Goal: Transaction & Acquisition: Purchase product/service

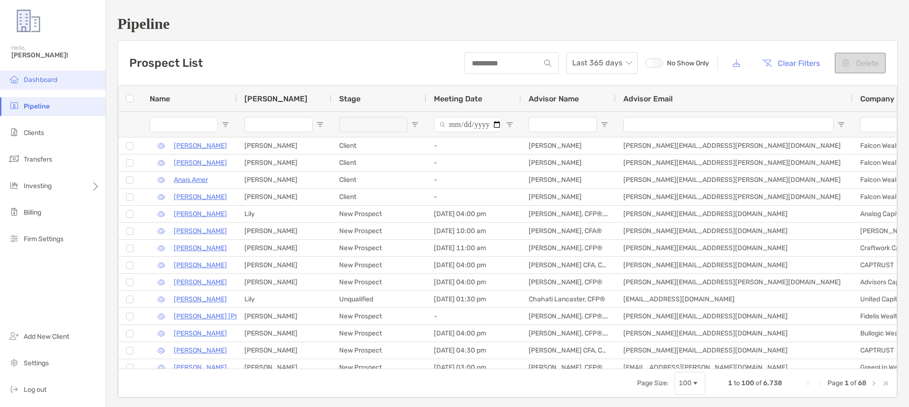
click at [44, 85] on li "Dashboard" at bounding box center [53, 80] width 106 height 19
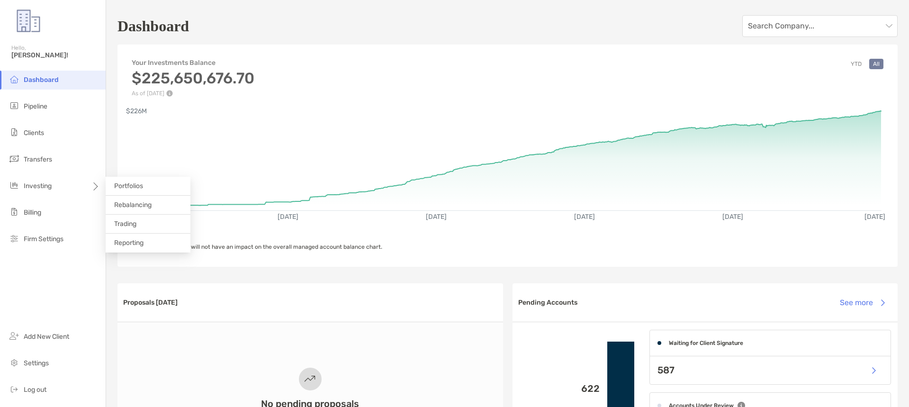
click at [134, 238] on li "Reporting" at bounding box center [148, 243] width 85 height 19
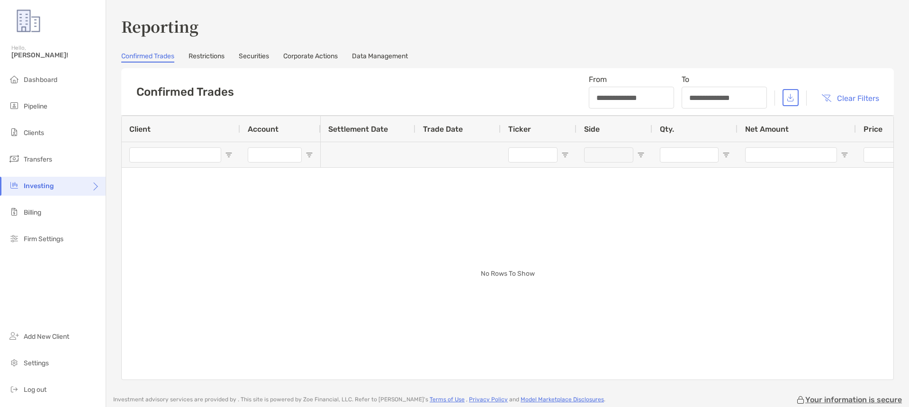
click at [201, 56] on link "Restrictions" at bounding box center [207, 57] width 36 height 10
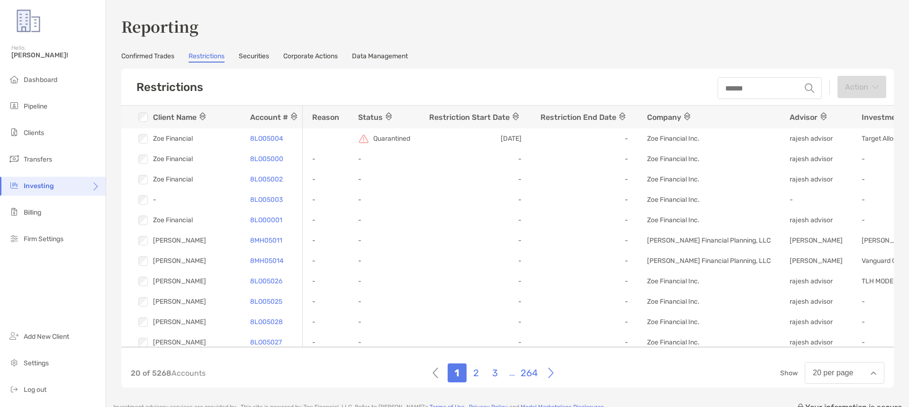
click at [250, 53] on link "Securities" at bounding box center [254, 57] width 30 height 10
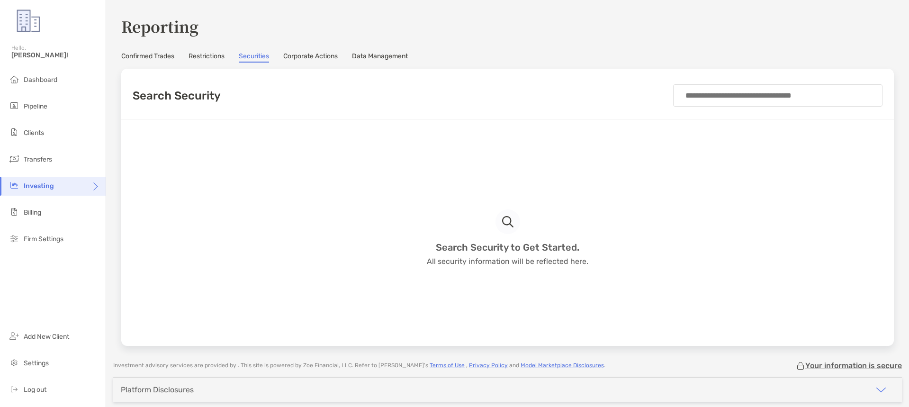
click at [700, 91] on input at bounding box center [778, 95] width 194 height 21
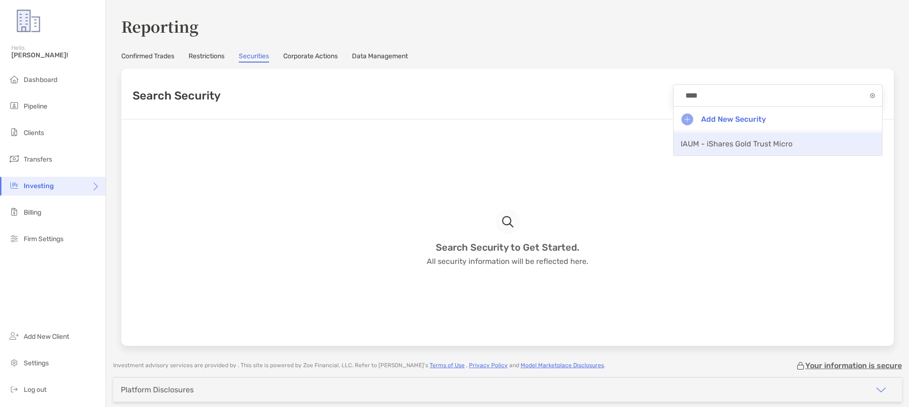
click at [756, 143] on span "IAUM - iShares Gold Trust Micro" at bounding box center [737, 143] width 112 height 9
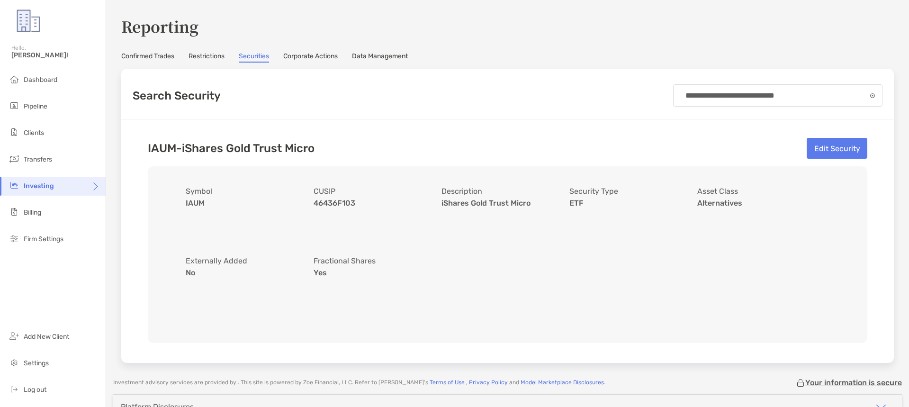
click at [732, 92] on input "**********" at bounding box center [776, 95] width 190 height 21
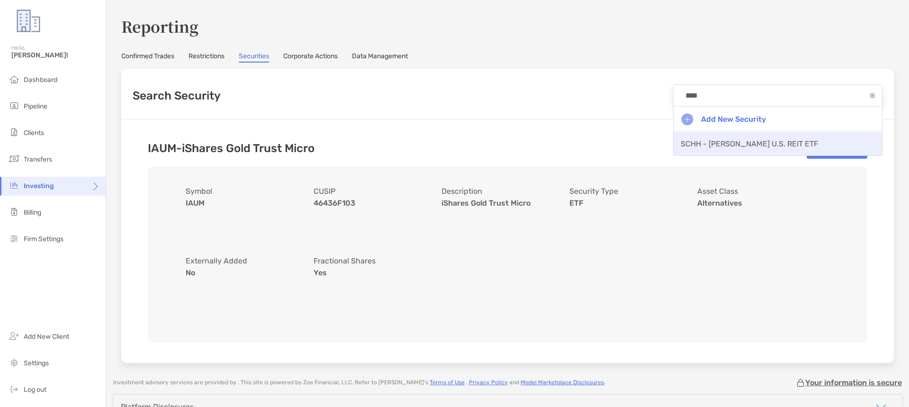
click at [714, 142] on span "SCHH - [PERSON_NAME] U.S. REIT ETF" at bounding box center [749, 143] width 137 height 9
type input "**********"
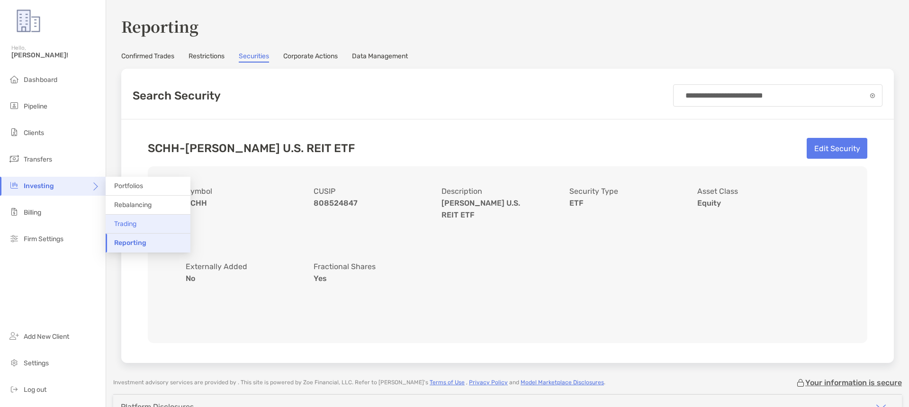
click at [125, 223] on span "Trading" at bounding box center [125, 224] width 22 height 8
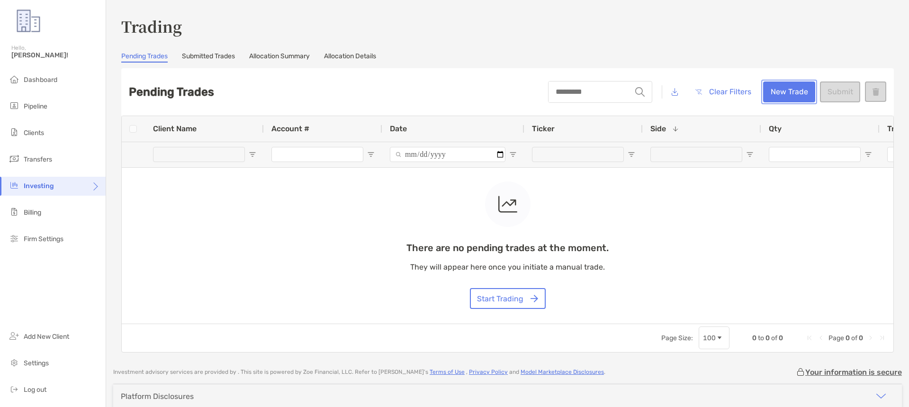
click at [779, 91] on button "New Trade" at bounding box center [789, 92] width 52 height 21
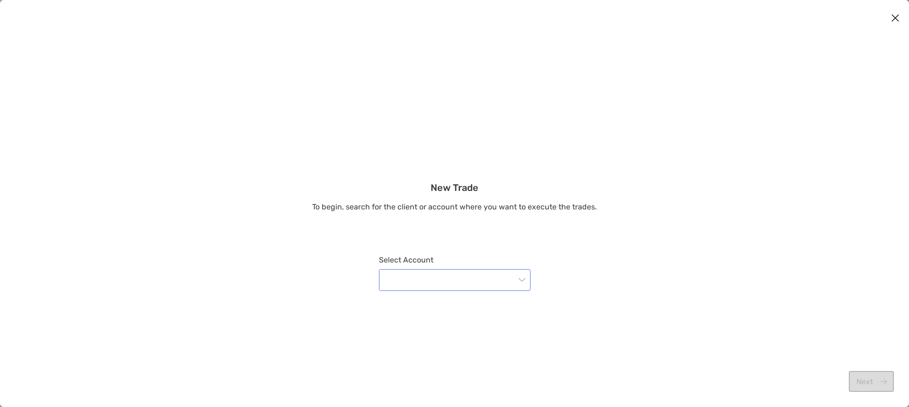
click at [454, 276] on input "modal" at bounding box center [450, 280] width 131 height 21
click at [391, 282] on input "********" at bounding box center [450, 280] width 131 height 21
type input "********"
click at [399, 255] on div "8LO05004 - Zoe Financial" at bounding box center [455, 254] width 136 height 12
click at [863, 377] on button "Next" at bounding box center [871, 381] width 45 height 21
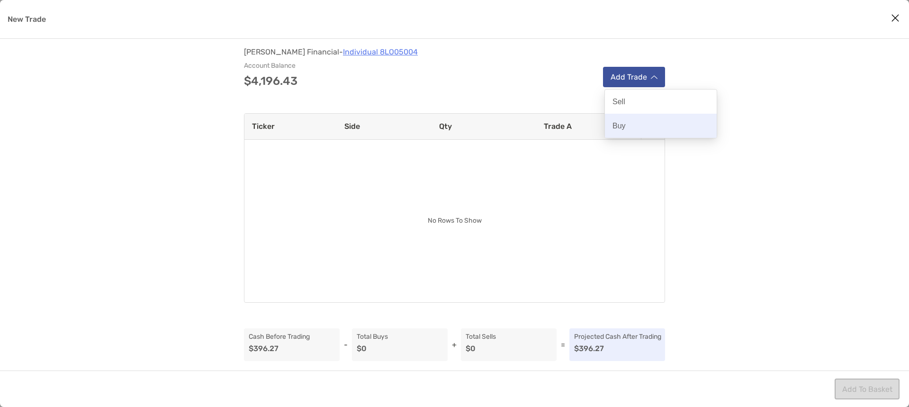
click at [625, 124] on p "Buy" at bounding box center [619, 125] width 13 height 9
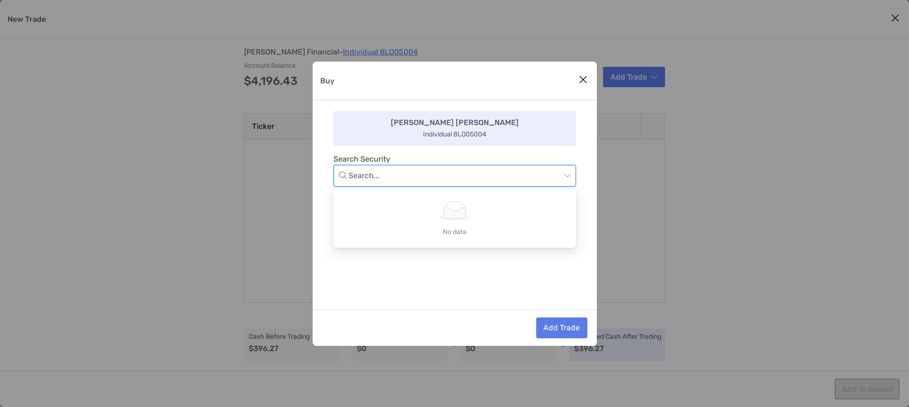
click at [464, 179] on input "Buy" at bounding box center [455, 175] width 212 height 21
type input "****"
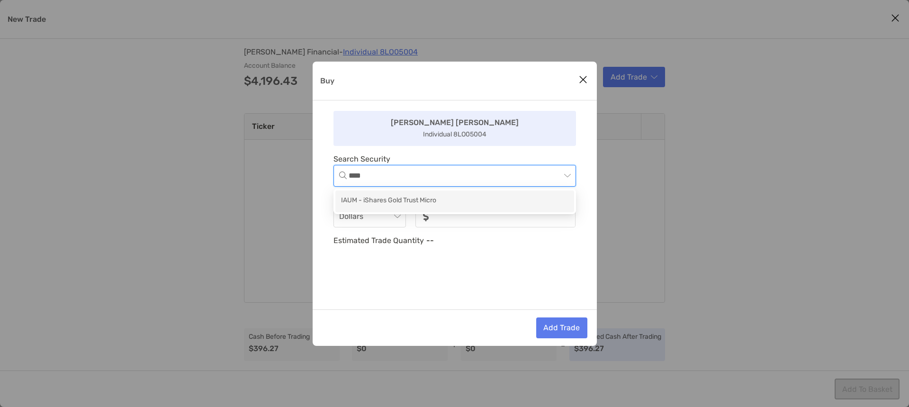
click at [449, 200] on div "IAUM - iShares Gold Trust Micro" at bounding box center [454, 201] width 227 height 12
click at [444, 216] on input "noSymbolCurrency" at bounding box center [506, 217] width 138 height 20
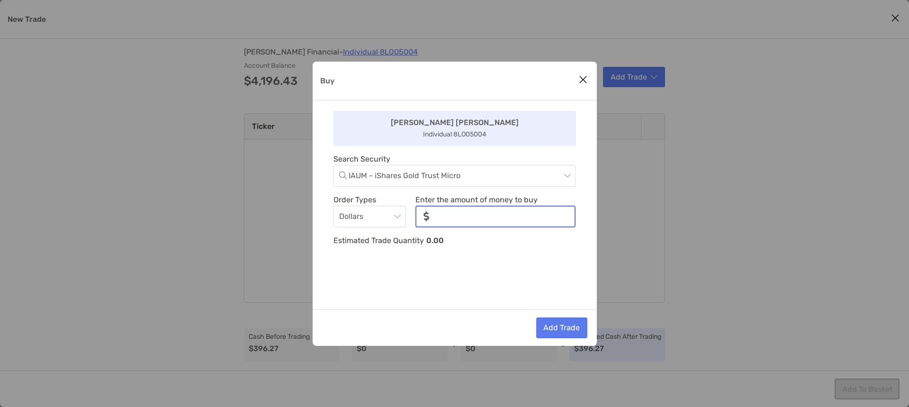
click at [444, 216] on input "noSymbolCurrency" at bounding box center [506, 217] width 138 height 20
type input "*"
click at [452, 275] on div "[PERSON_NAME] Individual 8LO05004 Search Security IAUM - iShares Gold Trust Mic…" at bounding box center [455, 204] width 284 height 209
click at [554, 324] on button "Add Trade" at bounding box center [561, 328] width 51 height 21
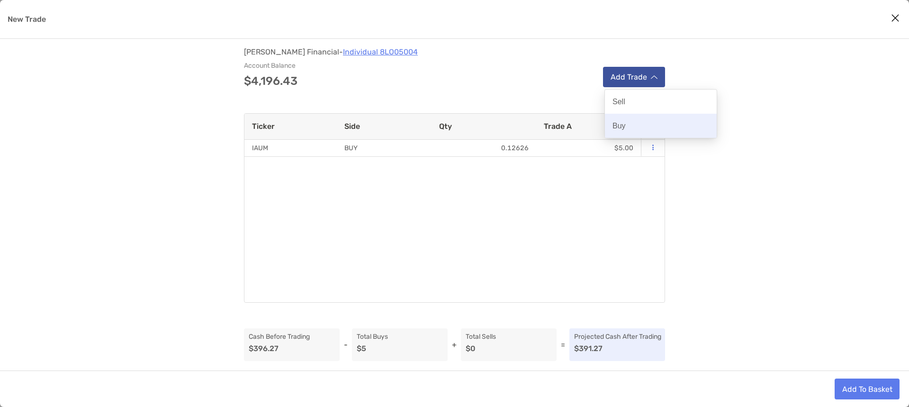
click at [621, 126] on p "Buy" at bounding box center [619, 125] width 13 height 9
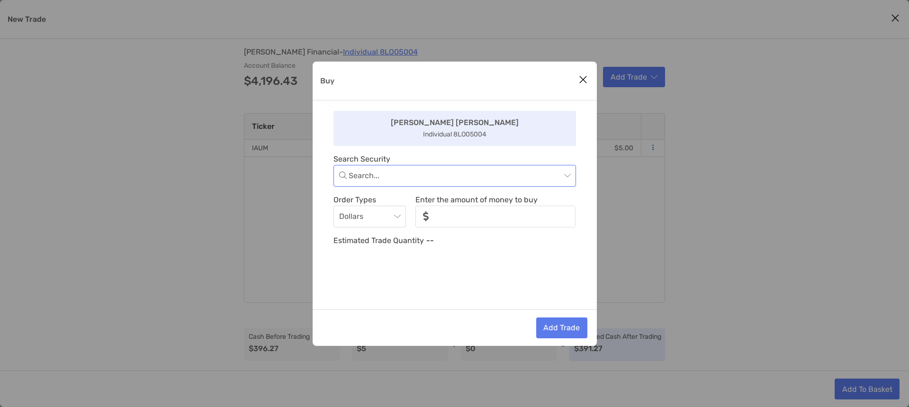
click at [430, 181] on input "Buy" at bounding box center [455, 175] width 212 height 21
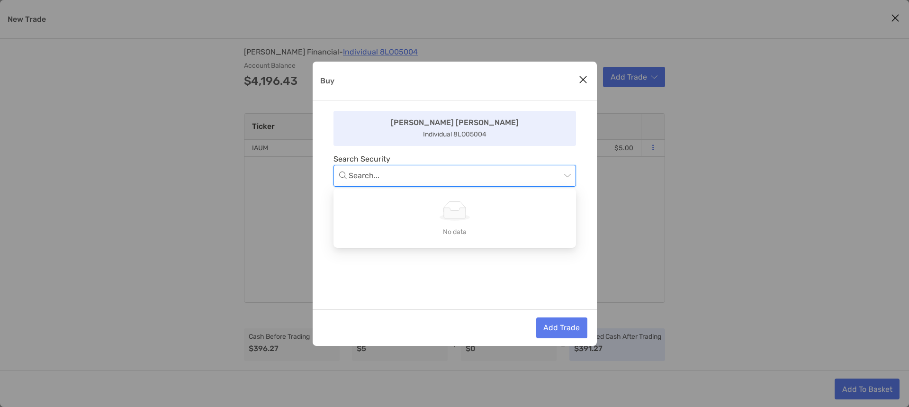
click at [430, 181] on input "Buy" at bounding box center [455, 175] width 212 height 21
type input "****"
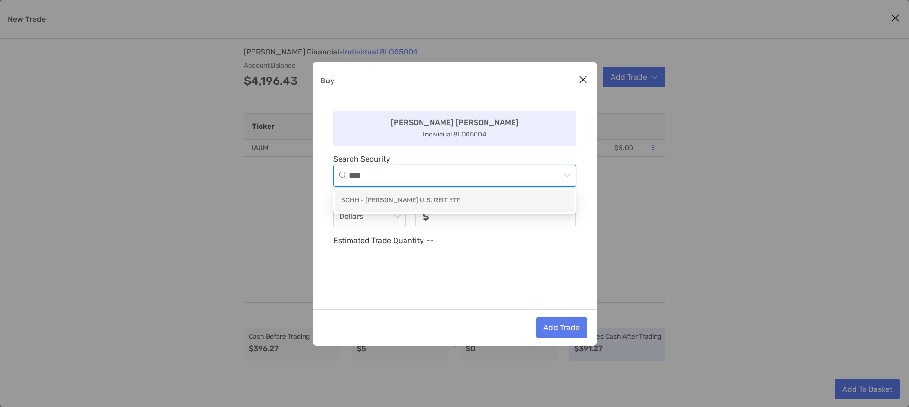
click at [424, 197] on div "SCHH - [PERSON_NAME] U.S. REIT ETF" at bounding box center [454, 201] width 227 height 12
click at [466, 218] on input "noSymbolCurrency" at bounding box center [506, 217] width 138 height 20
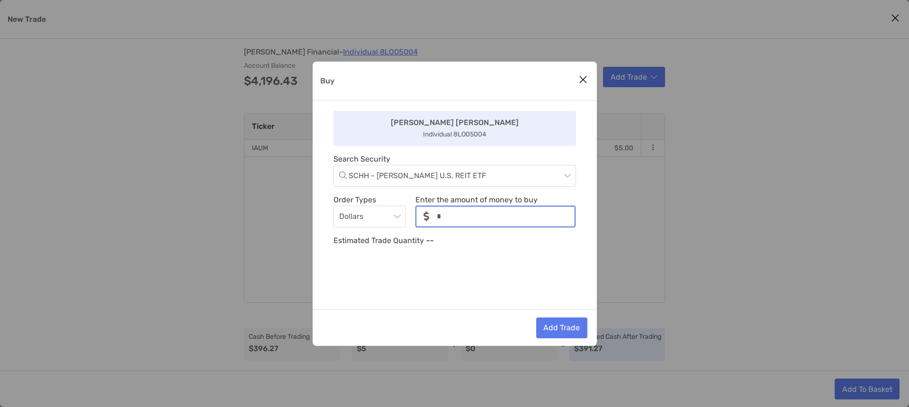
type input "*"
drag, startPoint x: 450, startPoint y: 288, endPoint x: 504, endPoint y: 299, distance: 55.1
click at [450, 288] on div "[PERSON_NAME] Individual 8LO05004 Search Security SCHH - [PERSON_NAME] U.S. REI…" at bounding box center [455, 204] width 284 height 209
click at [563, 326] on button "Add Trade" at bounding box center [561, 328] width 51 height 21
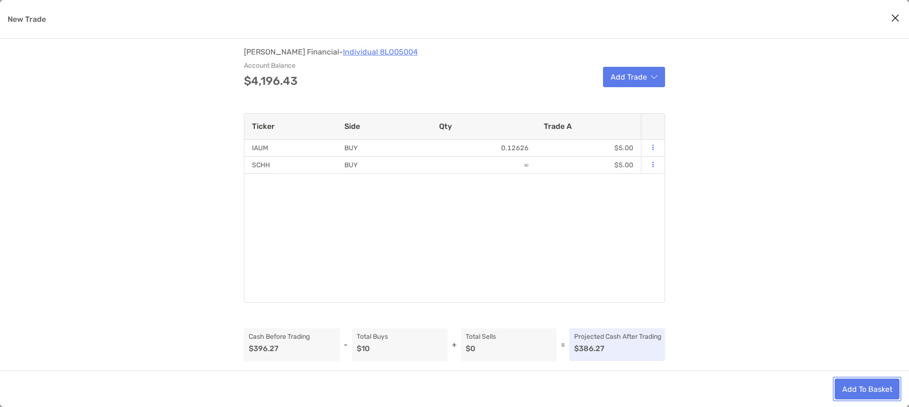
click at [863, 392] on button "Add To Basket" at bounding box center [867, 389] width 65 height 21
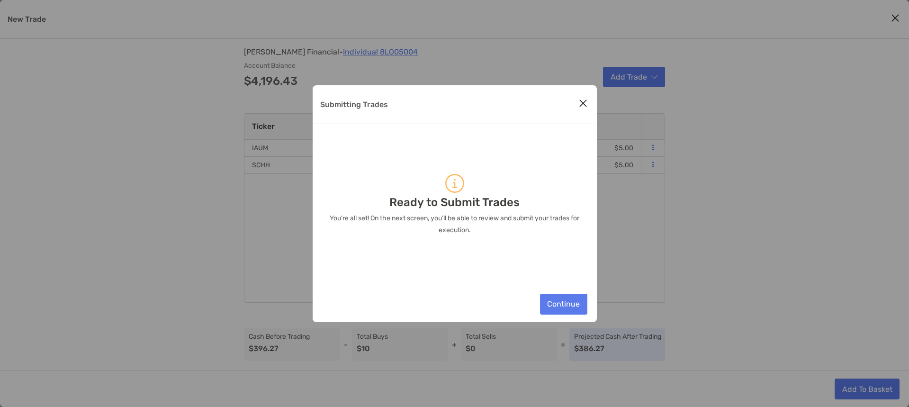
drag, startPoint x: 550, startPoint y: 235, endPoint x: 551, endPoint y: 261, distance: 25.6
click at [550, 235] on p "You’re all set! On the next screen, you’ll be able to review and submit your tr…" at bounding box center [455, 224] width 261 height 24
drag, startPoint x: 559, startPoint y: 301, endPoint x: 554, endPoint y: 116, distance: 185.4
click at [553, 120] on div "Submitting Trades Ready to Submit Trades You’re all set! On the next screen, yo…" at bounding box center [455, 203] width 284 height 237
click at [582, 100] on icon "Close modal" at bounding box center [583, 103] width 9 height 11
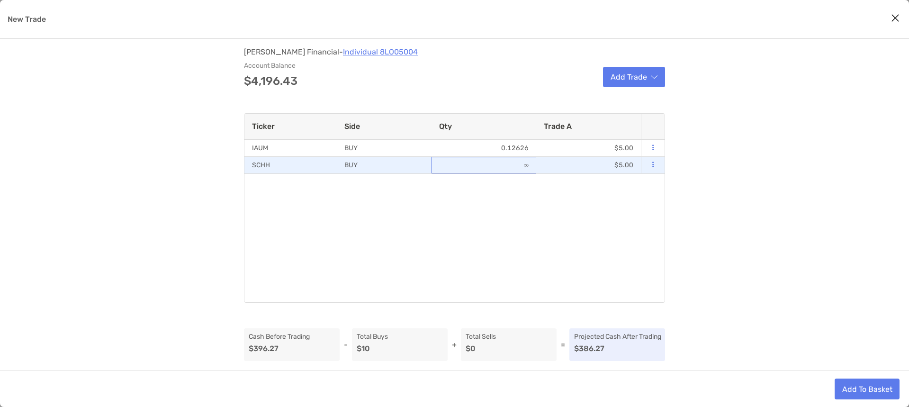
drag, startPoint x: 527, startPoint y: 164, endPoint x: 518, endPoint y: 170, distance: 10.0
click at [525, 166] on div "∞" at bounding box center [484, 165] width 105 height 17
click at [653, 167] on icon "modal" at bounding box center [653, 165] width 1 height 6
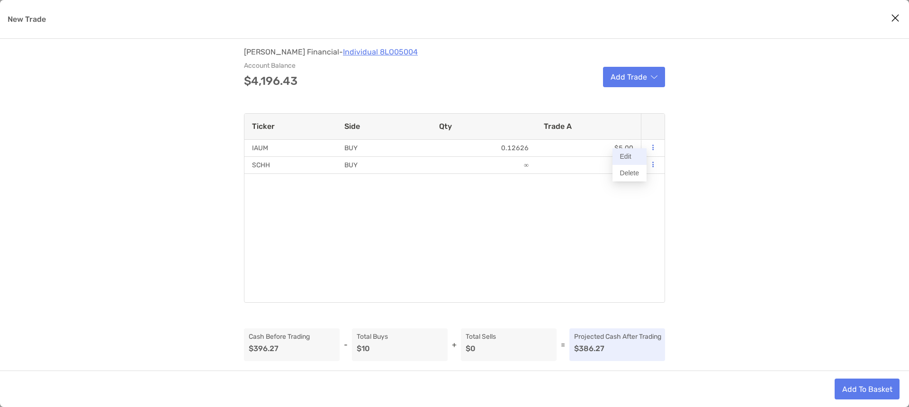
click at [630, 155] on button "Edit" at bounding box center [630, 156] width 34 height 17
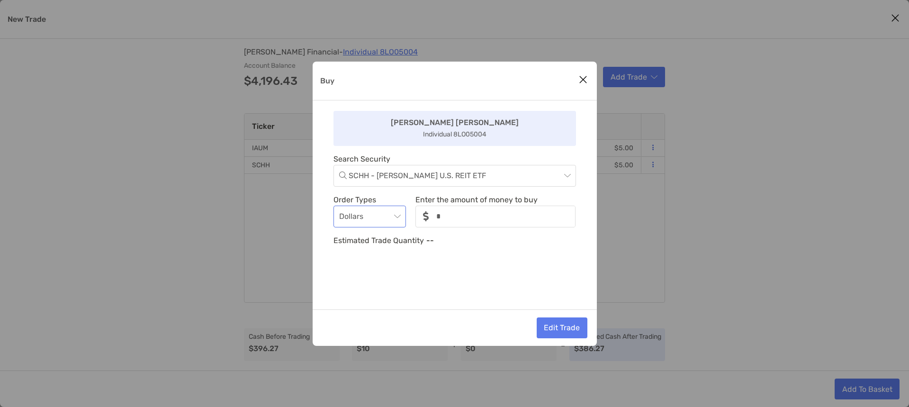
click at [404, 215] on div "Dollars" at bounding box center [370, 217] width 73 height 22
drag, startPoint x: 334, startPoint y: 242, endPoint x: 418, endPoint y: 273, distance: 89.1
click at [334, 242] on div "Dollars Quantity" at bounding box center [370, 255] width 73 height 52
click at [562, 328] on button "Edit Trade" at bounding box center [562, 328] width 51 height 21
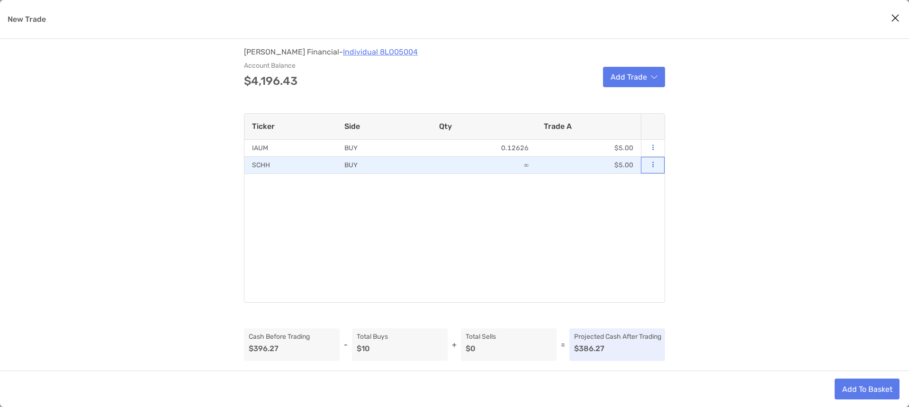
click at [654, 165] on icon "modal" at bounding box center [653, 165] width 1 height 6
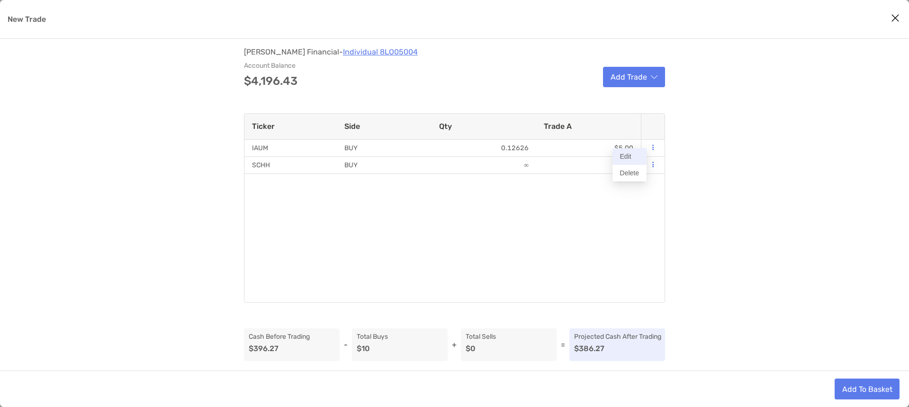
click at [630, 156] on button "Edit" at bounding box center [630, 156] width 34 height 17
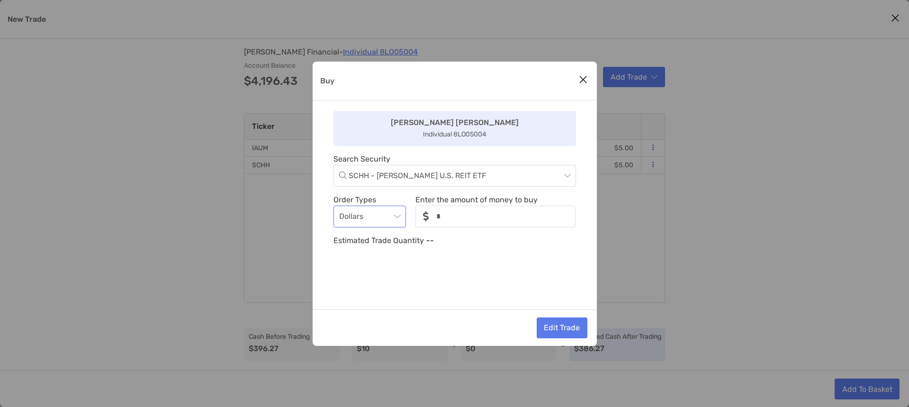
click at [391, 217] on span "Dollars" at bounding box center [370, 216] width 62 height 21
click at [358, 267] on div "Quantity" at bounding box center [370, 269] width 58 height 12
click at [385, 212] on span "Quantity" at bounding box center [370, 216] width 62 height 21
drag, startPoint x: 368, startPoint y: 245, endPoint x: 377, endPoint y: 240, distance: 9.5
click at [368, 245] on div "Dollars" at bounding box center [370, 242] width 58 height 12
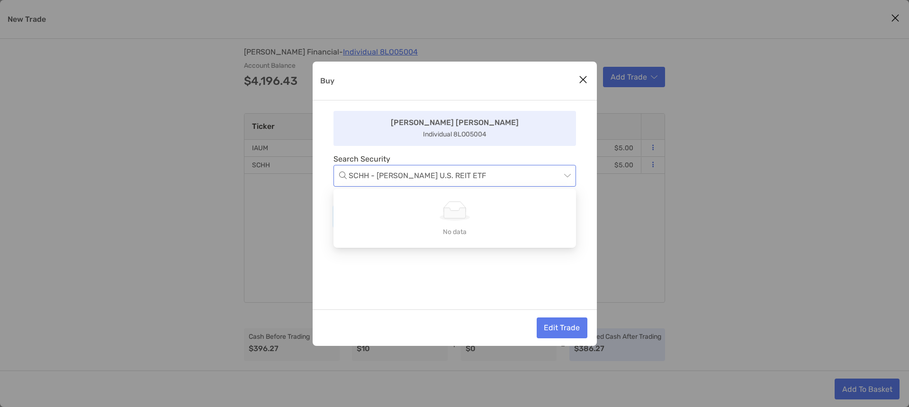
click at [444, 178] on span "SCHH - [PERSON_NAME] U.S. REIT ETF" at bounding box center [460, 175] width 222 height 21
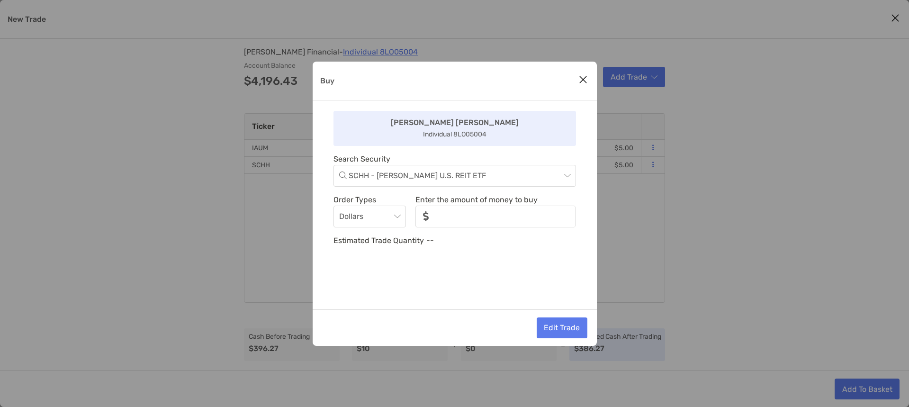
click at [449, 149] on div "[PERSON_NAME] Individual 8LO05004 Search Security SCHH - [PERSON_NAME] U.S. REI…" at bounding box center [455, 204] width 284 height 209
click at [460, 219] on input "noSymbolCurrency" at bounding box center [506, 217] width 138 height 20
type input "*"
click at [477, 135] on p "Individual 8LO05004" at bounding box center [455, 134] width 64 height 12
click at [506, 146] on div "[PERSON_NAME] Individual 8LO05004 Search Security SCHH - [PERSON_NAME] U.S. REI…" at bounding box center [455, 204] width 284 height 209
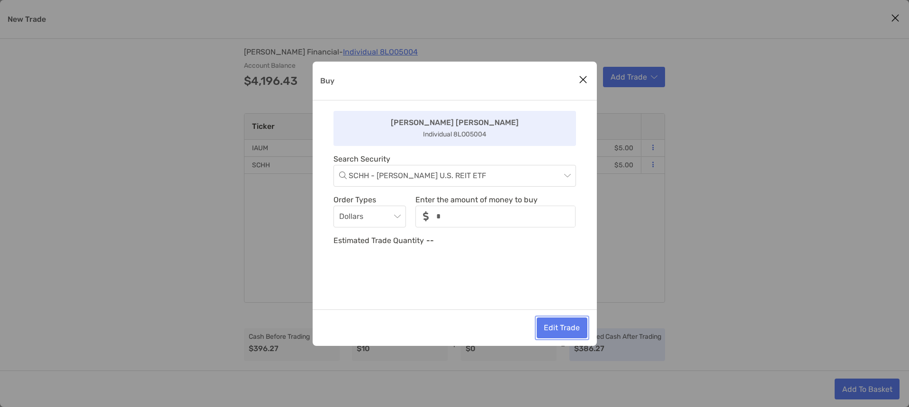
click at [575, 325] on button "Edit Trade" at bounding box center [562, 328] width 51 height 21
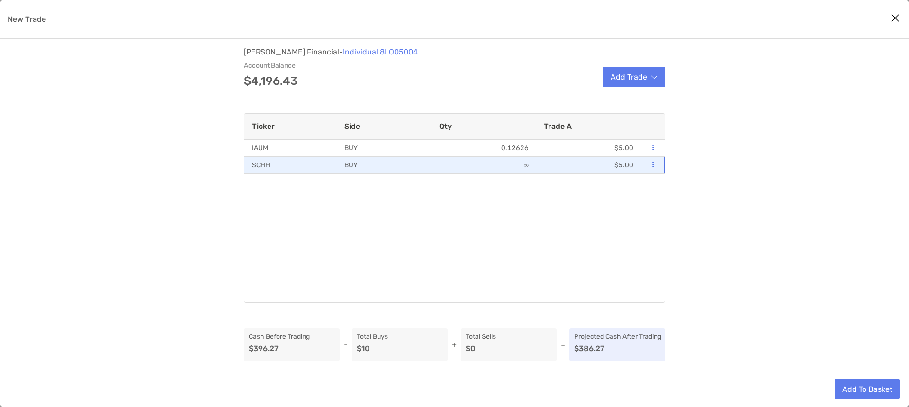
click at [653, 165] on icon "modal" at bounding box center [653, 165] width 1 height 6
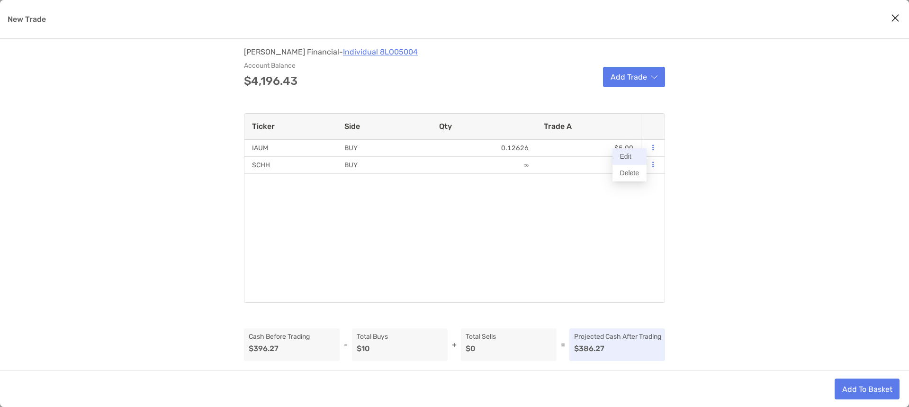
click at [627, 156] on button "Edit" at bounding box center [630, 156] width 34 height 17
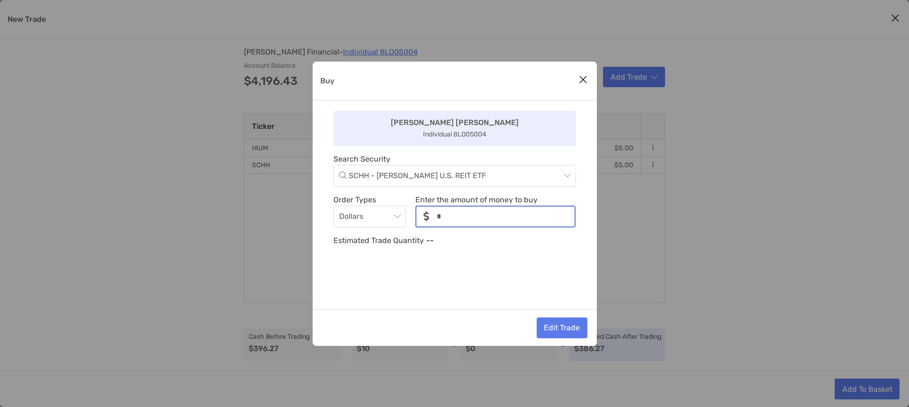
click at [466, 216] on input "noSymbolCurrency" at bounding box center [506, 217] width 138 height 20
type input "**"
click at [563, 328] on button "Edit Trade" at bounding box center [562, 328] width 51 height 21
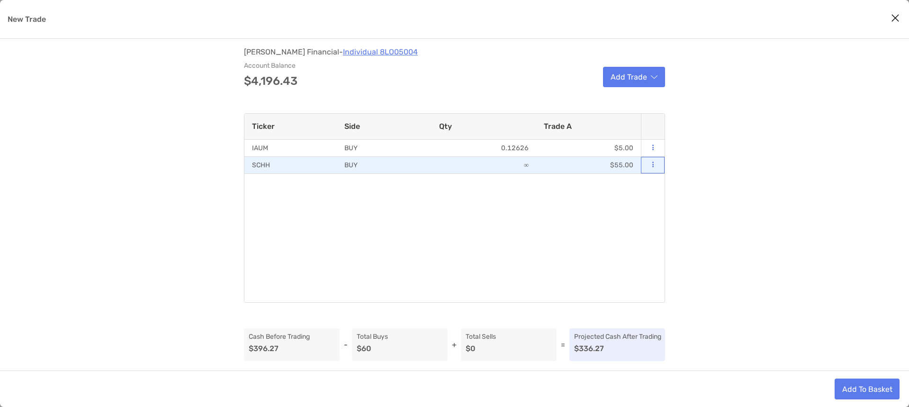
click at [651, 164] on button "modal" at bounding box center [653, 164] width 9 height 9
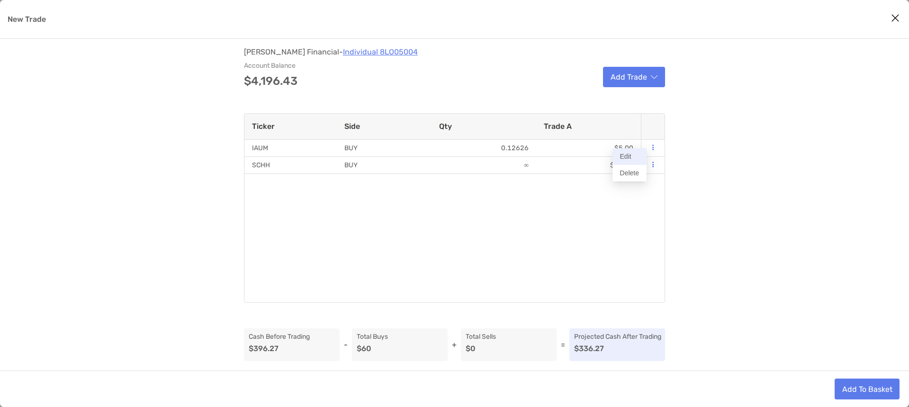
click at [624, 153] on button "Edit" at bounding box center [630, 156] width 34 height 17
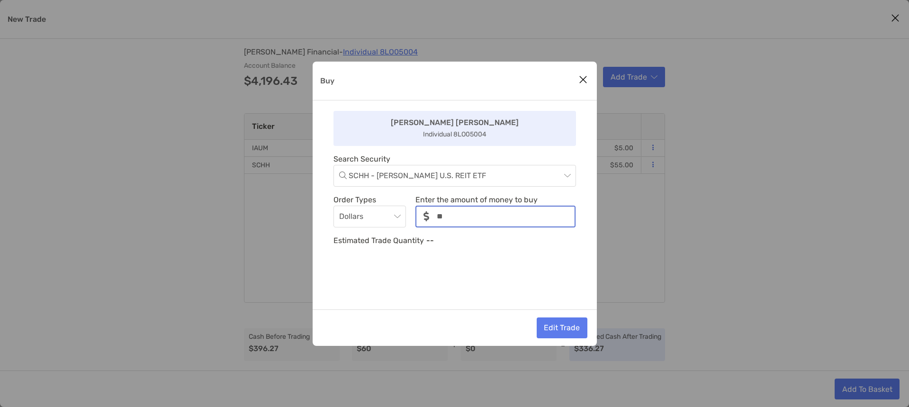
click at [440, 218] on input "noSymbolCurrency" at bounding box center [506, 217] width 138 height 20
type input "*"
click at [371, 246] on div "[PERSON_NAME] Individual 8LO05004 Search Security SCHH - [PERSON_NAME] U.S. REI…" at bounding box center [455, 204] width 284 height 209
drag, startPoint x: 378, startPoint y: 242, endPoint x: 441, endPoint y: 239, distance: 62.6
click at [441, 239] on div "Estimated Trade Quantity --" at bounding box center [455, 241] width 243 height 12
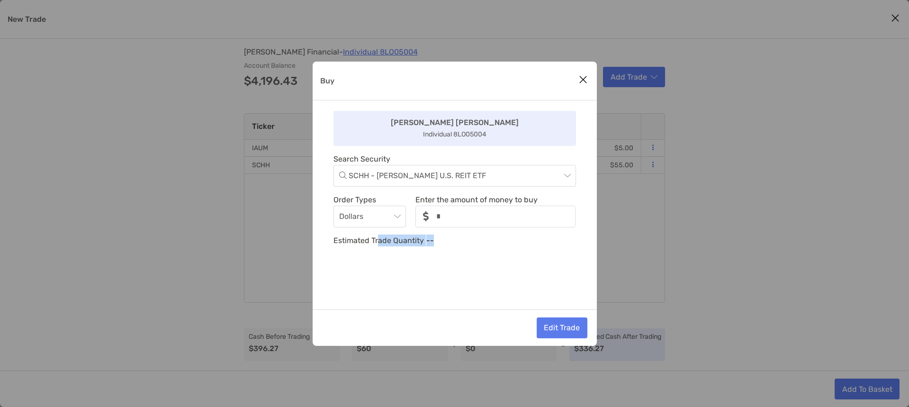
click at [441, 239] on div "Estimated Trade Quantity --" at bounding box center [455, 241] width 243 height 12
drag, startPoint x: 439, startPoint y: 241, endPoint x: 409, endPoint y: 242, distance: 30.8
click at [409, 242] on div "Estimated Trade Quantity --" at bounding box center [455, 241] width 243 height 12
drag, startPoint x: 409, startPoint y: 242, endPoint x: 413, endPoint y: 239, distance: 5.8
click at [409, 242] on p "Estimated Trade Quantity" at bounding box center [379, 241] width 91 height 12
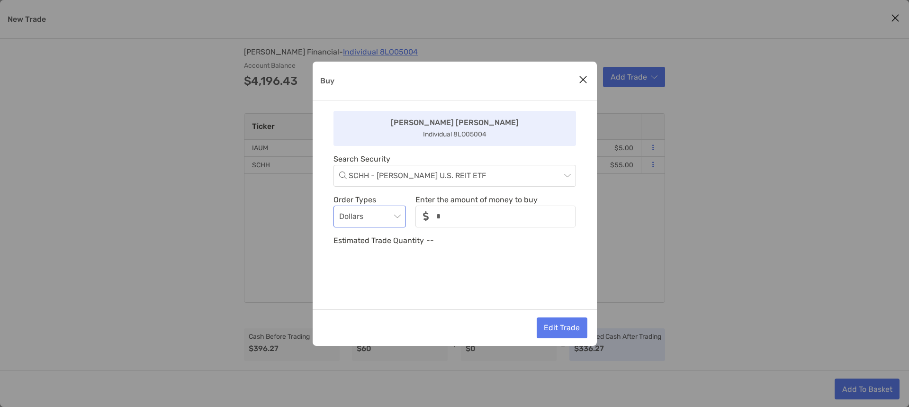
click at [394, 218] on span "Dollars" at bounding box center [370, 216] width 62 height 21
click at [363, 264] on div "Quantity" at bounding box center [370, 269] width 58 height 12
click at [445, 220] on input "noSymbolCurrency" at bounding box center [496, 217] width 158 height 20
type input "*"
click at [437, 243] on div "Estimated Trade Value --" at bounding box center [455, 241] width 243 height 12
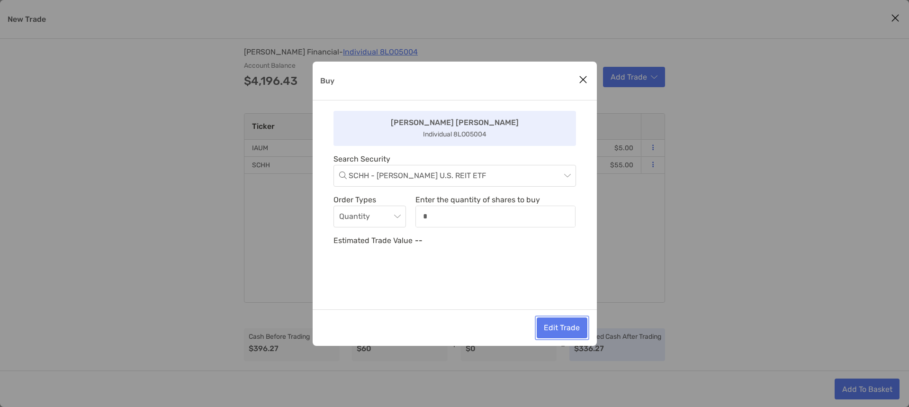
click at [564, 328] on button "Edit Trade" at bounding box center [562, 328] width 51 height 21
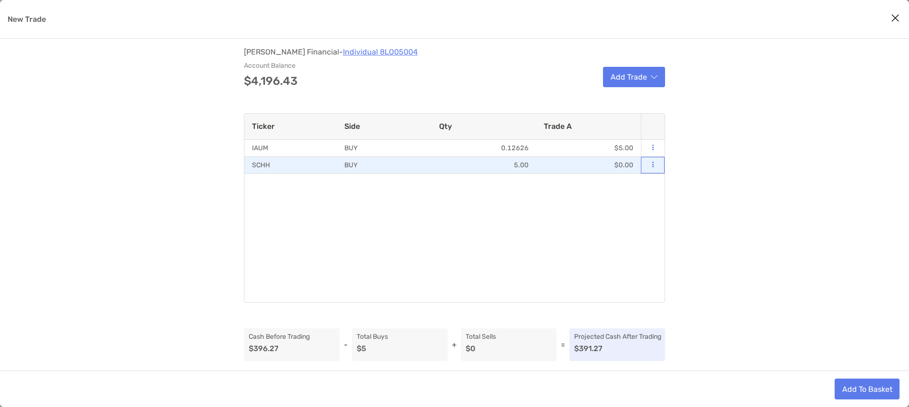
click at [654, 165] on button "modal" at bounding box center [653, 164] width 9 height 9
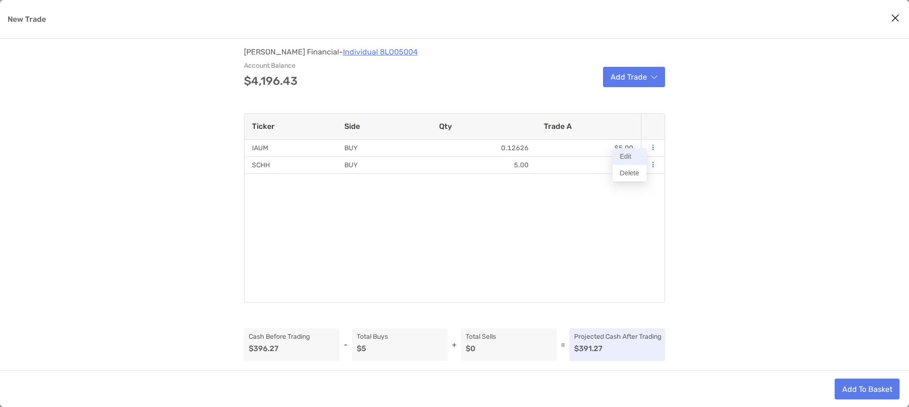
drag, startPoint x: 627, startPoint y: 148, endPoint x: 627, endPoint y: 156, distance: 8.1
click at [627, 156] on button "Edit" at bounding box center [630, 156] width 34 height 17
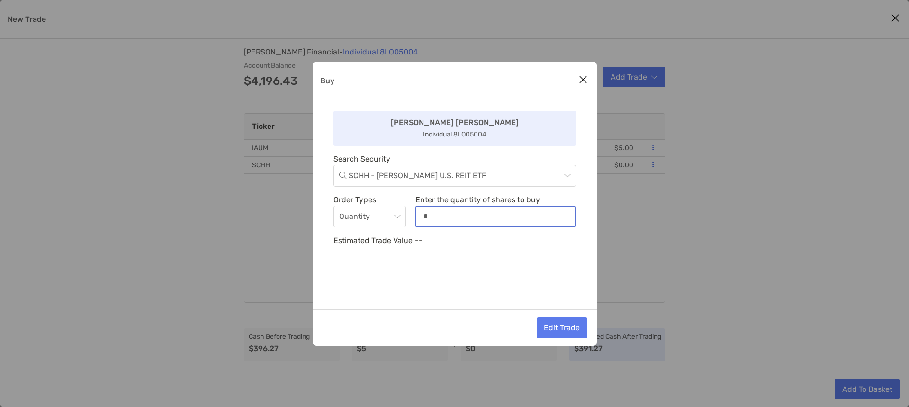
click at [446, 218] on input "noSymbolCurrency" at bounding box center [496, 217] width 158 height 20
click at [382, 219] on span "Quantity" at bounding box center [370, 216] width 62 height 21
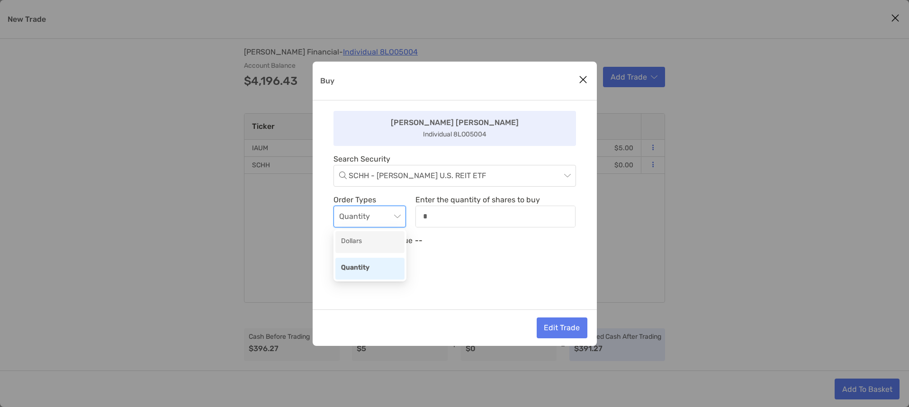
drag, startPoint x: 368, startPoint y: 262, endPoint x: 368, endPoint y: 242, distance: 19.9
click at [369, 244] on div "Dollars Quantity" at bounding box center [370, 255] width 69 height 48
click at [367, 240] on div "Dollars" at bounding box center [370, 242] width 58 height 12
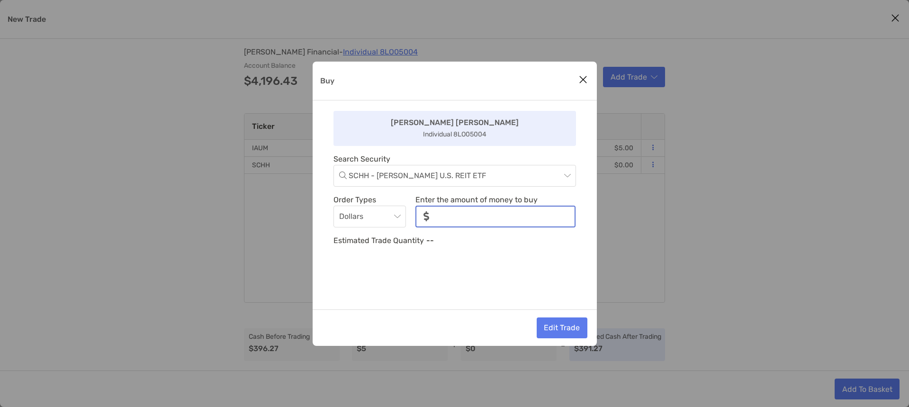
click at [444, 216] on input "noSymbolCurrency" at bounding box center [506, 217] width 138 height 20
type input "*"
click at [427, 243] on p "--" at bounding box center [431, 241] width 8 height 12
click at [556, 326] on button "Edit Trade" at bounding box center [562, 328] width 51 height 21
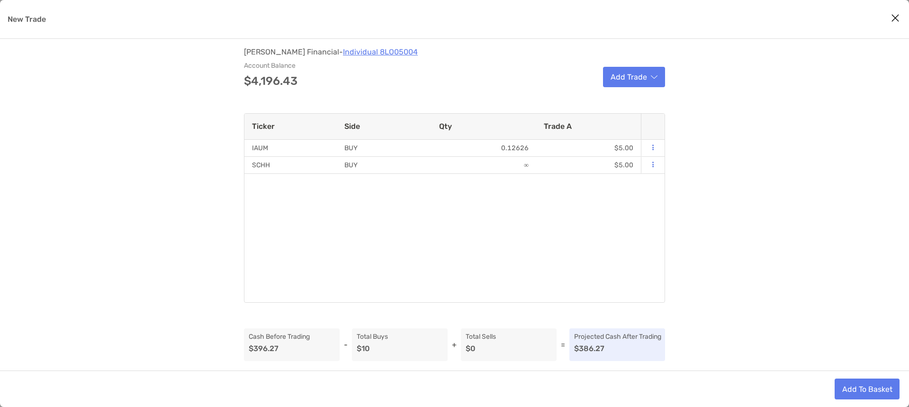
click at [712, 253] on div "Zoe Financial - Individual 8LO05004 Account Balance $4,196.43 Add Trade Ticker …" at bounding box center [454, 205] width 909 height 332
